Goal: Entertainment & Leisure: Consume media (video, audio)

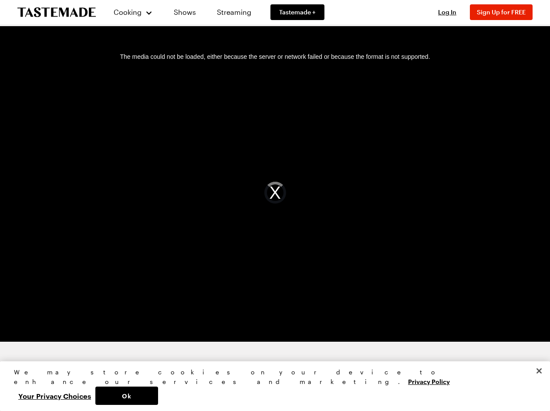
click at [275, 205] on div "The media could not be loaded, either because the server or network failed or b…" at bounding box center [275, 193] width 530 height 298
click at [129, 12] on span "Cooking" at bounding box center [127, 12] width 28 height 8
click at [452, 12] on span "Log In" at bounding box center [447, 11] width 18 height 7
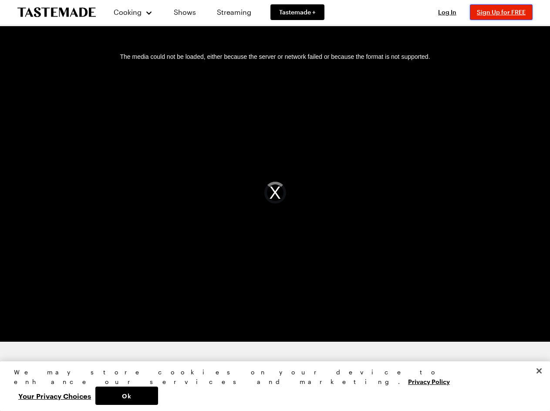
click at [506, 12] on span "Sign Up for FREE" at bounding box center [501, 11] width 49 height 7
click at [275, 193] on div "The media could not be loaded, either because the server or network failed or b…" at bounding box center [275, 193] width 530 height 298
click at [158, 396] on button "Ok" at bounding box center [126, 396] width 63 height 18
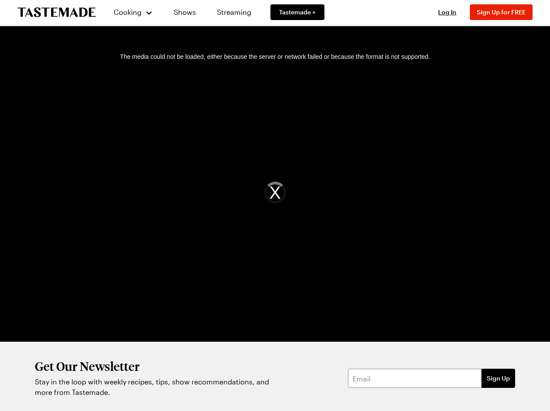
click at [95, 396] on button "Your Privacy Choices" at bounding box center [54, 396] width 81 height 18
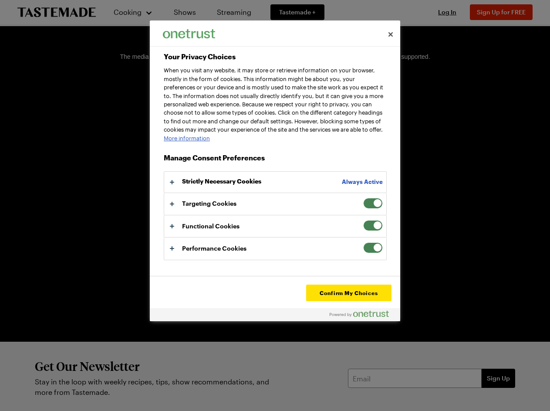
click at [540, 390] on div "Get Our Newsletter Stay in the loop with weekly recipes, tips, show recommendat…" at bounding box center [275, 378] width 550 height 73
